Goal: Information Seeking & Learning: Learn about a topic

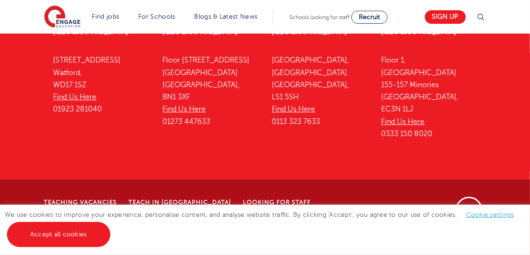
scroll to position [2325, 0]
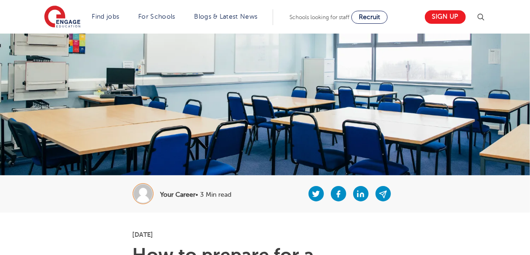
scroll to position [2255, 0]
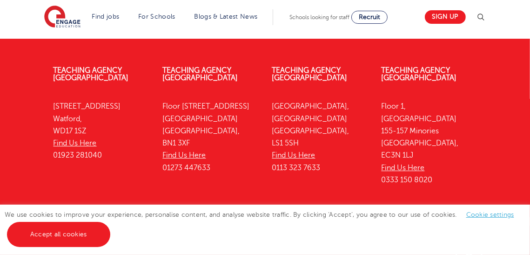
scroll to position [2325, 0]
